Goal: Information Seeking & Learning: Learn about a topic

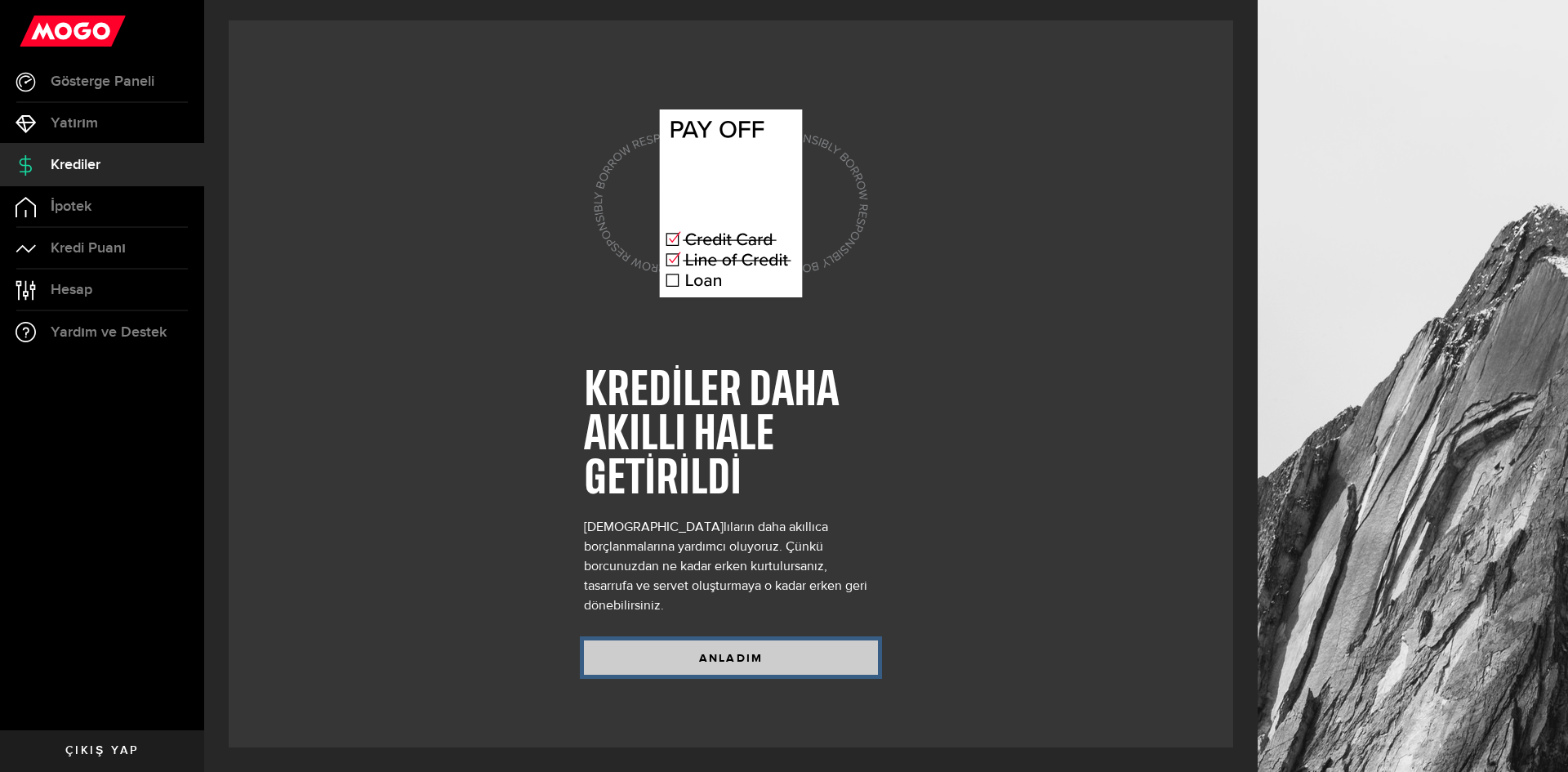
click at [731, 646] on button "ANLADIM" at bounding box center [730, 657] width 294 height 35
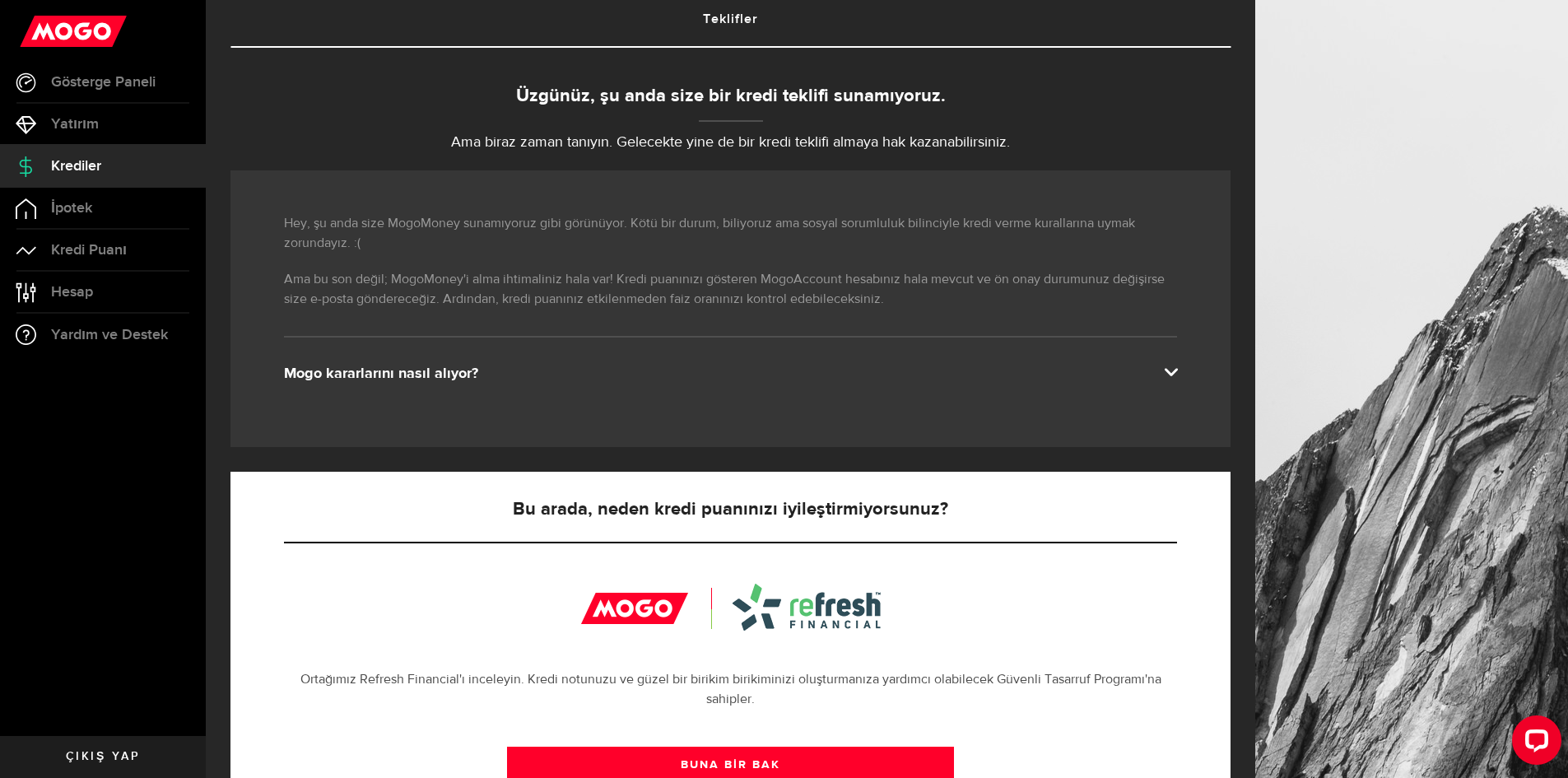
scroll to position [330, 0]
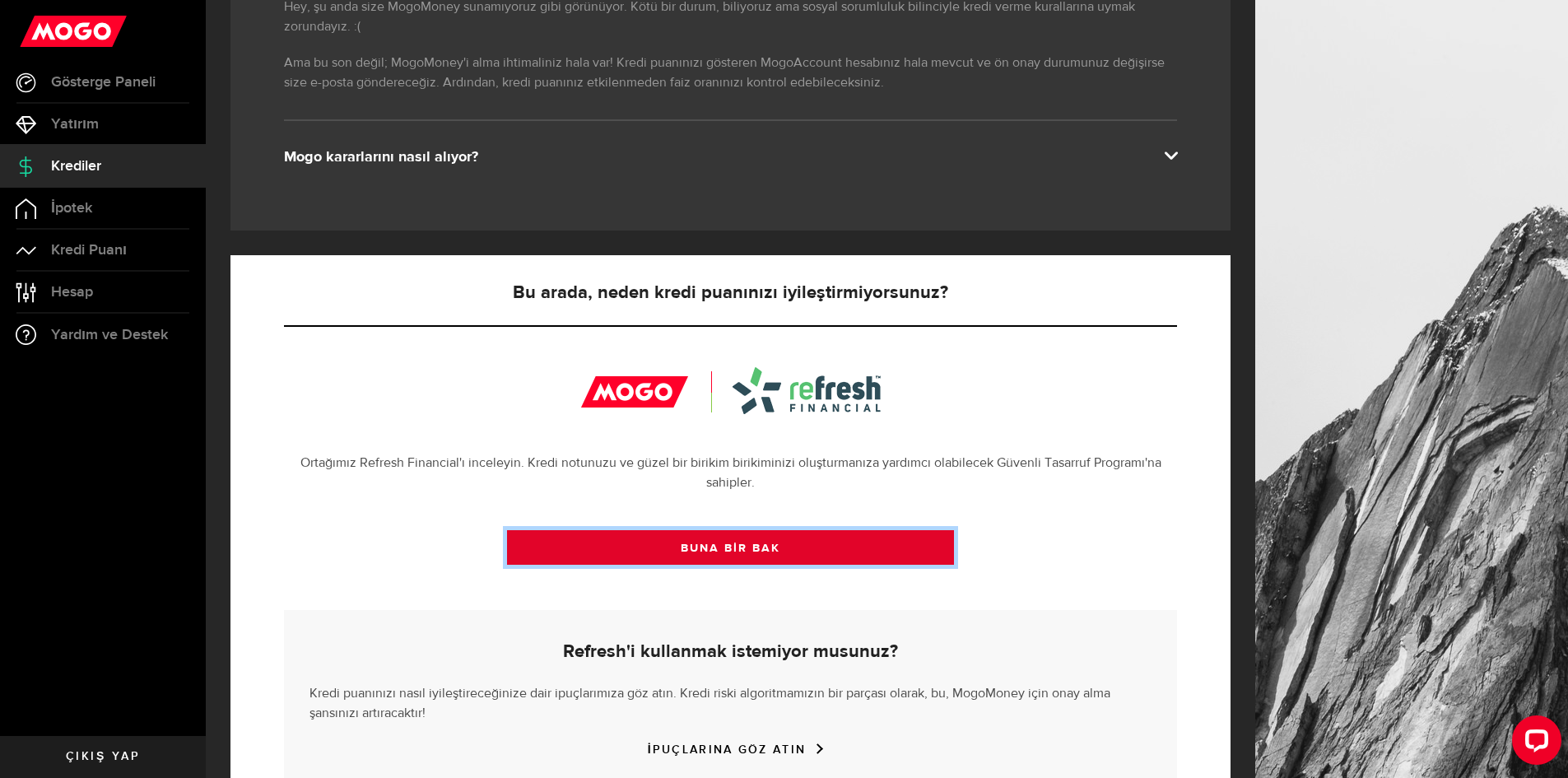
click at [677, 555] on link "BUNA BİR BAK" at bounding box center [730, 547] width 447 height 35
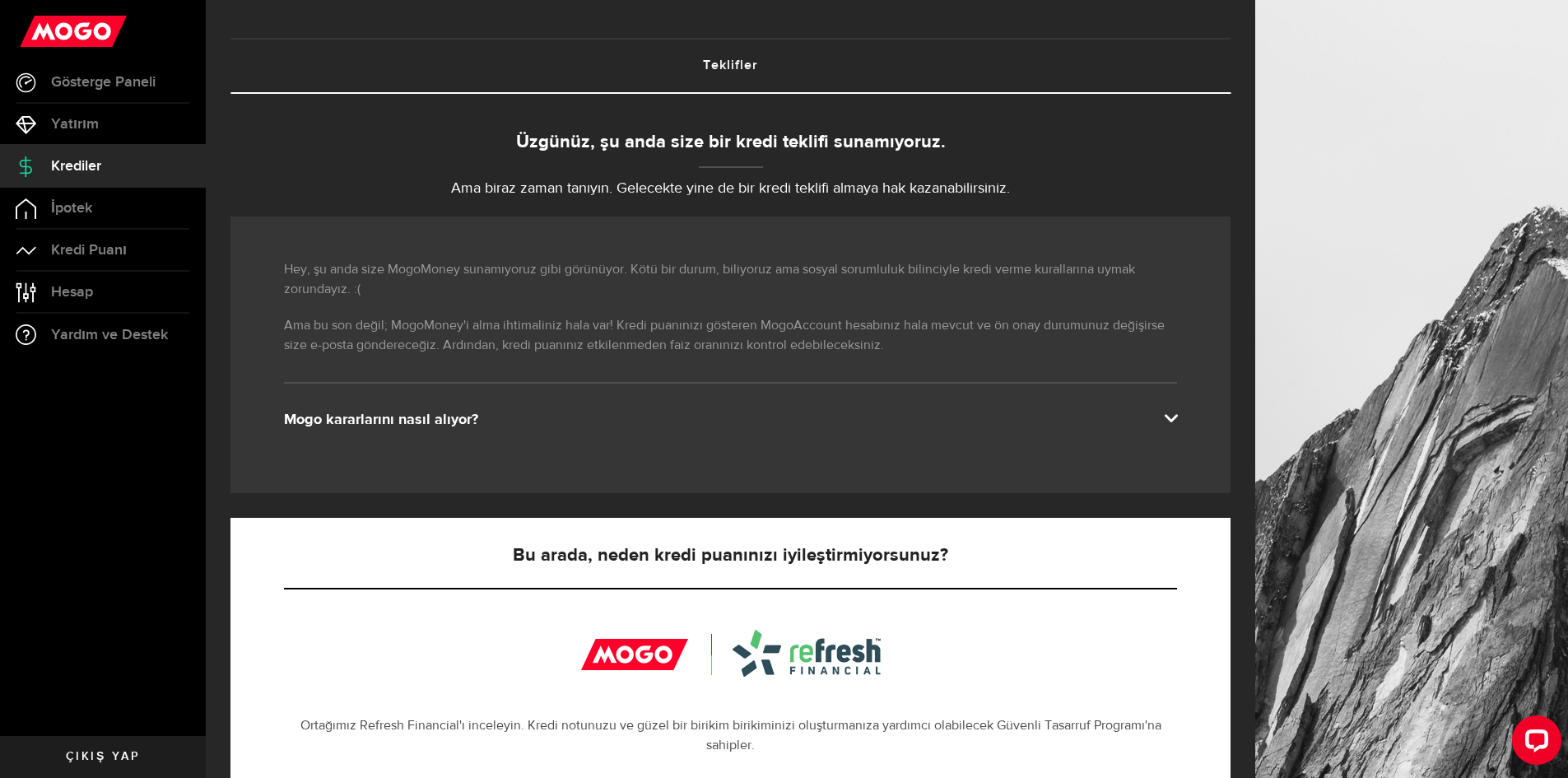
scroll to position [0, 0]
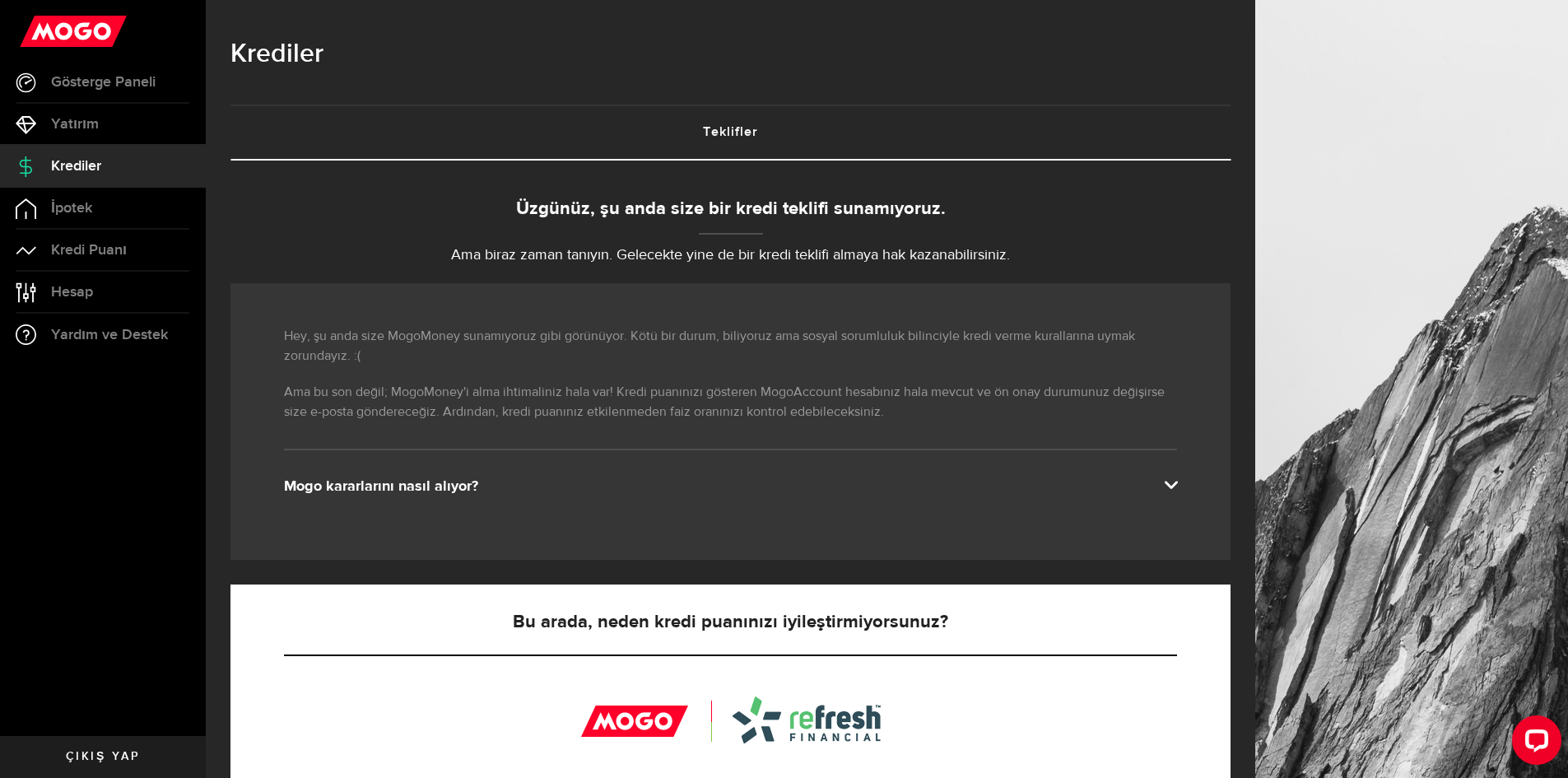
click at [90, 154] on link "Krediler" at bounding box center [103, 166] width 206 height 41
click at [91, 251] on font "Kredi Puanı" at bounding box center [88, 250] width 76 height 17
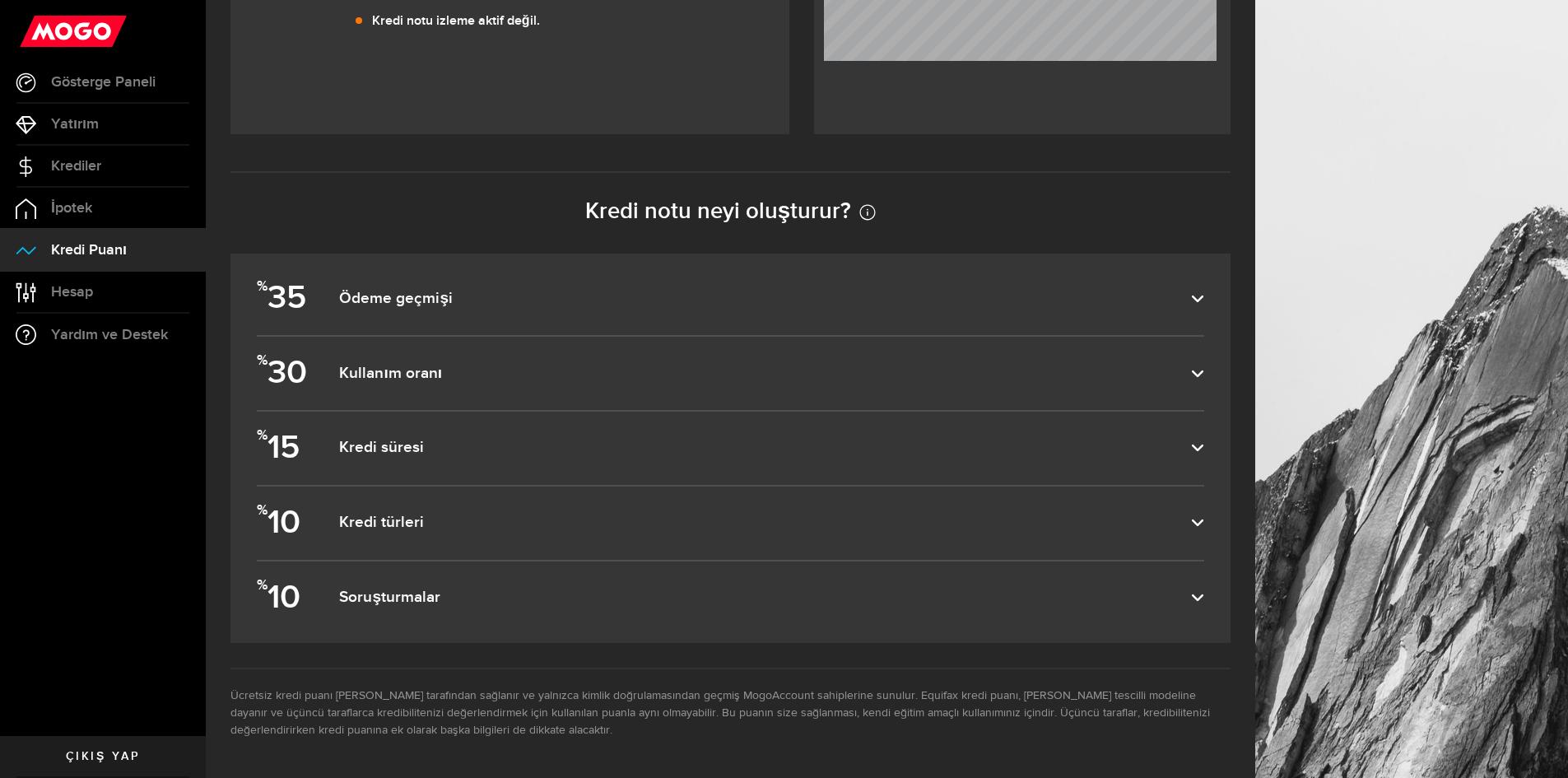
scroll to position [792, 0]
click at [594, 439] on dfn "Kredi süresi" at bounding box center [764, 448] width 852 height 20
click at [0, 0] on input "% 15 Kredi süresi" at bounding box center [0, 0] width 0 height 0
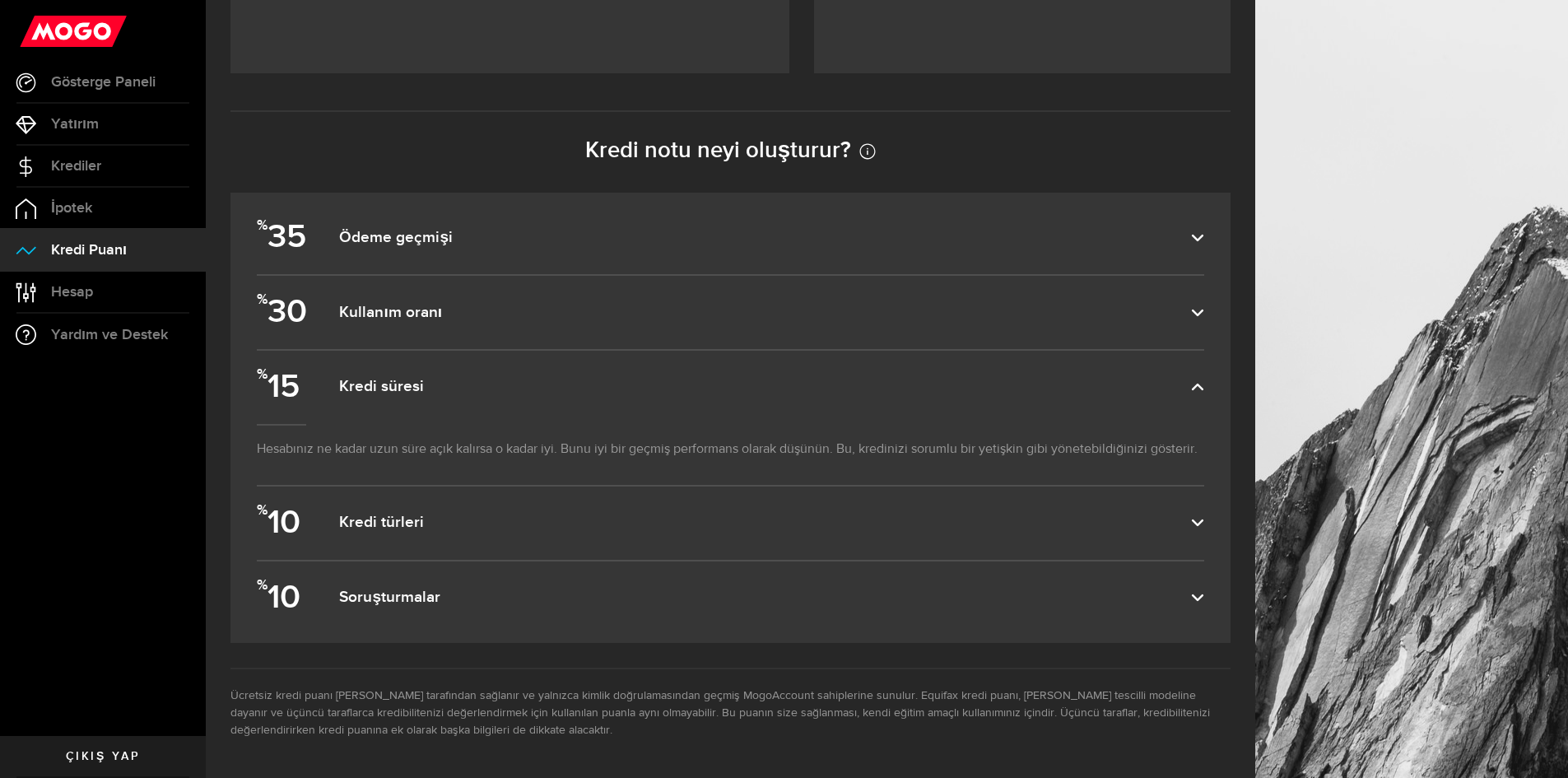
click at [594, 397] on dfn "Kredi süresi" at bounding box center [764, 386] width 852 height 20
click at [0, 0] on input "% 15 Kredi süresi" at bounding box center [0, 0] width 0 height 0
